Goal: Check status: Check status

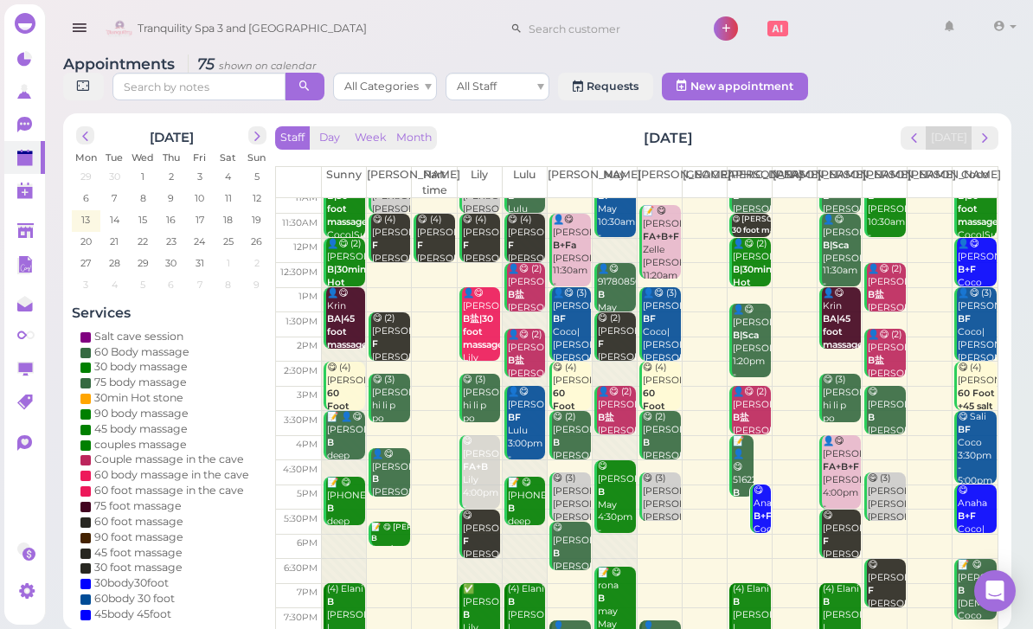
scroll to position [61, 0]
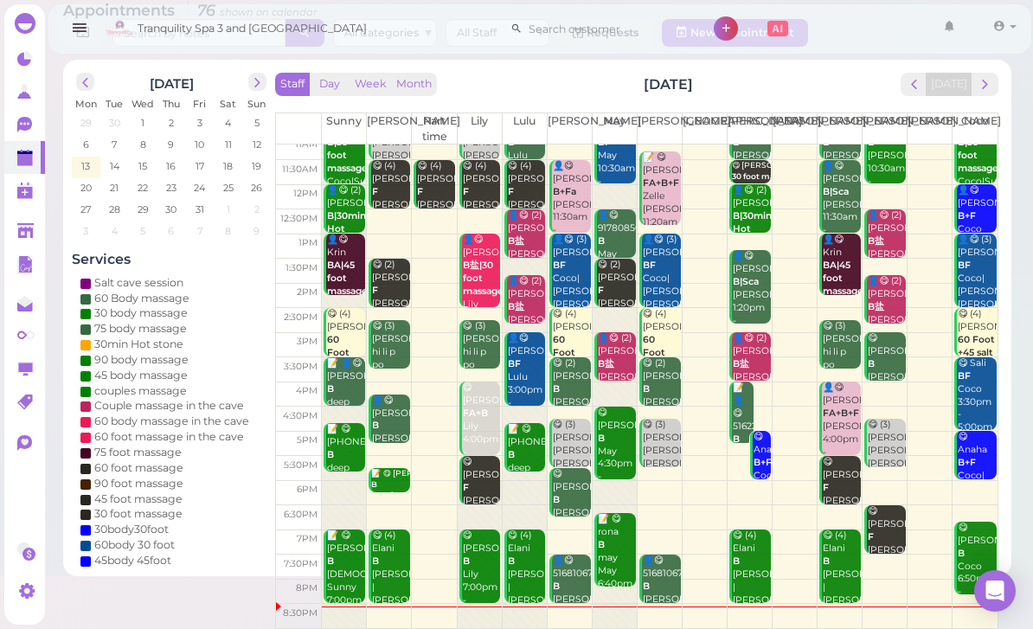
scroll to position [34, 0]
click at [86, 83] on span "prev" at bounding box center [85, 82] width 16 height 16
click at [87, 81] on span "prev" at bounding box center [85, 82] width 16 height 16
click at [86, 85] on span "prev" at bounding box center [85, 82] width 16 height 16
click at [93, 80] on span "prev" at bounding box center [85, 82] width 16 height 16
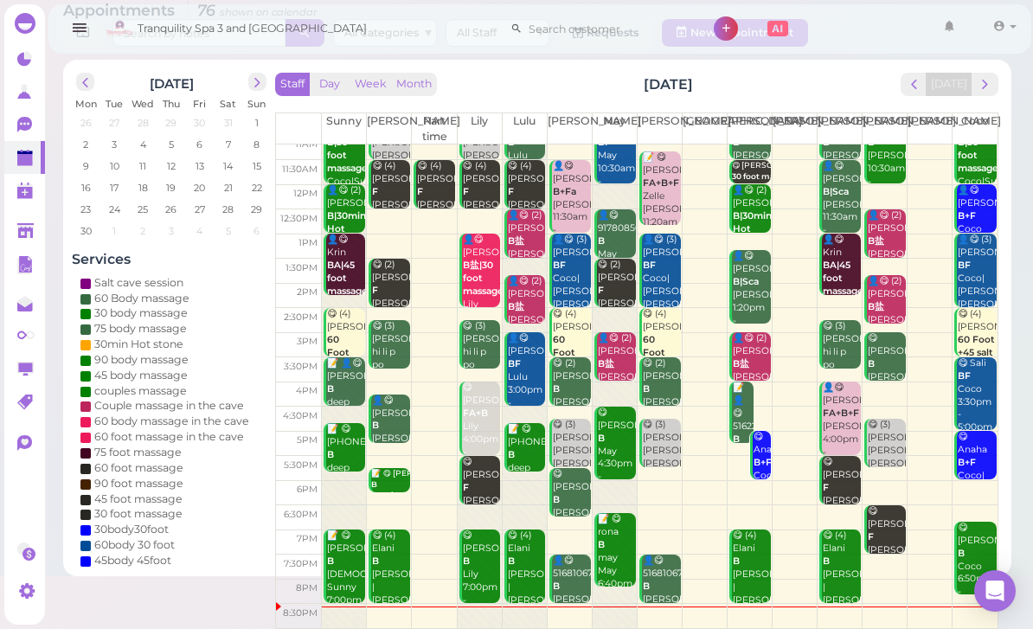
click at [85, 81] on span "prev" at bounding box center [85, 82] width 16 height 16
click at [85, 83] on span "prev" at bounding box center [85, 82] width 16 height 16
click at [82, 81] on span "prev" at bounding box center [85, 82] width 16 height 16
click at [93, 76] on span "prev" at bounding box center [85, 82] width 16 height 16
click at [90, 76] on span "prev" at bounding box center [85, 82] width 16 height 16
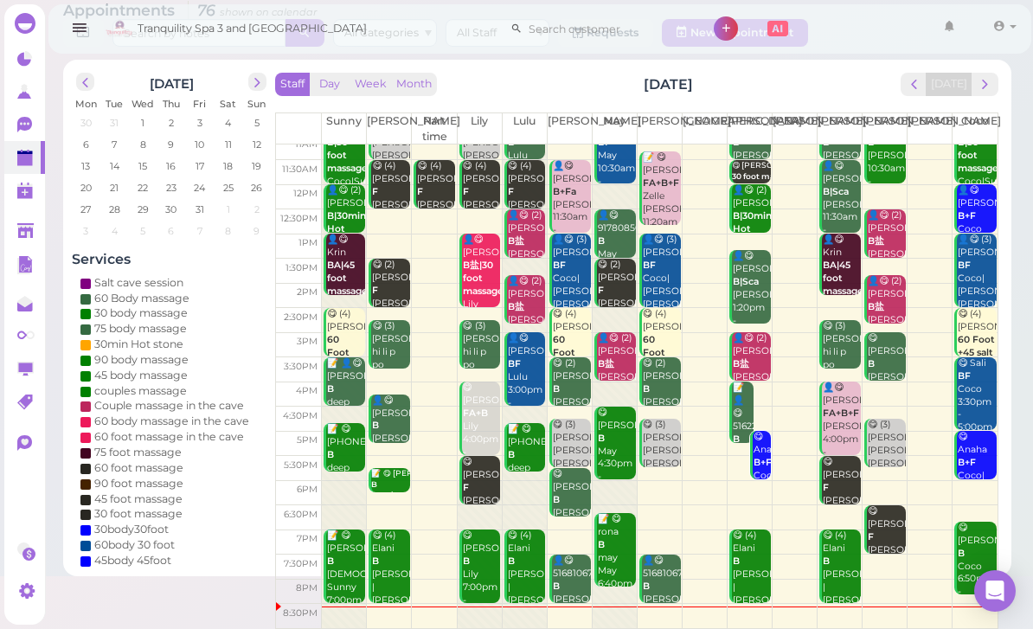
click at [84, 79] on span "prev" at bounding box center [85, 82] width 16 height 16
click at [86, 79] on span "prev" at bounding box center [85, 82] width 16 height 16
click at [82, 80] on span "prev" at bounding box center [85, 82] width 16 height 16
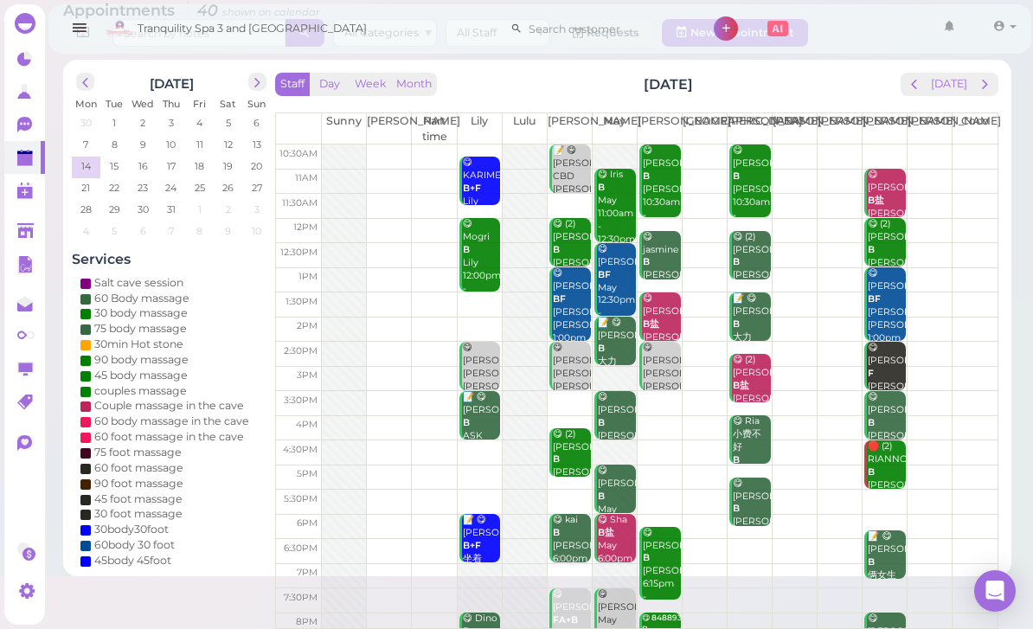
scroll to position [0, 0]
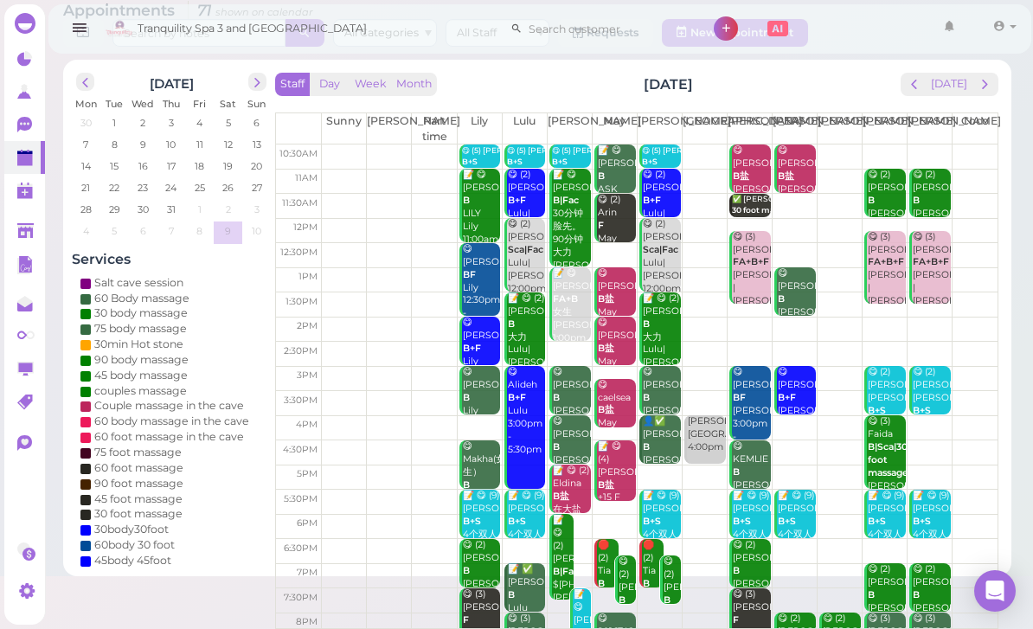
click at [258, 74] on span "next" at bounding box center [257, 82] width 16 height 16
click at [255, 80] on span "next" at bounding box center [257, 82] width 16 height 16
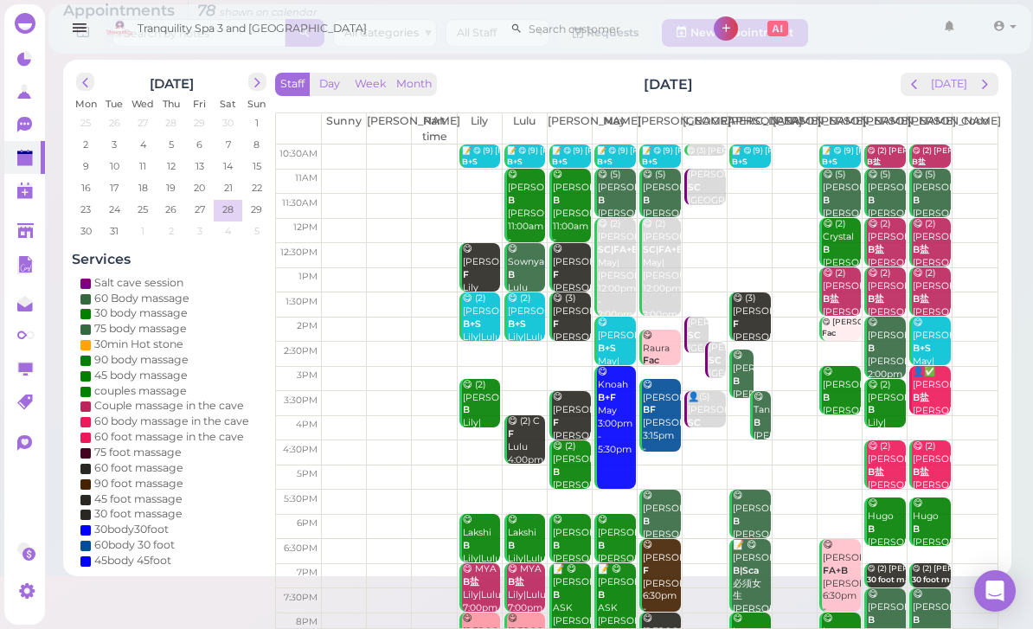
click at [260, 88] on button "next" at bounding box center [257, 82] width 18 height 18
